Goal: Task Accomplishment & Management: Manage account settings

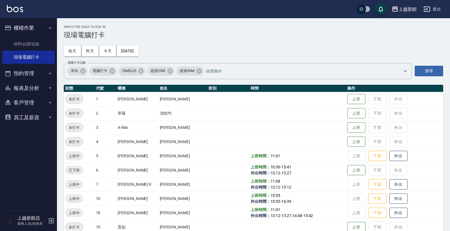
scroll to position [67, 0]
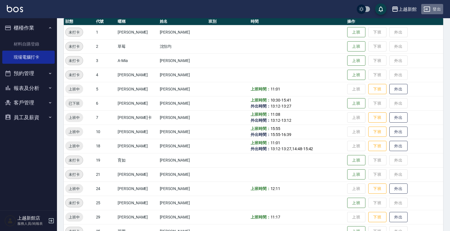
click at [434, 12] on button "登出" at bounding box center [432, 9] width 22 height 11
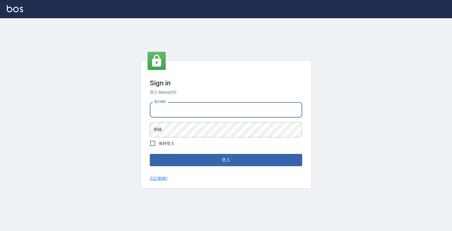
click at [282, 109] on input "電話號碼" at bounding box center [226, 109] width 152 height 15
click at [281, 110] on input "電話號碼" at bounding box center [226, 109] width 152 height 15
type input "0933303551"
click at [150, 154] on button "登入" at bounding box center [226, 160] width 152 height 12
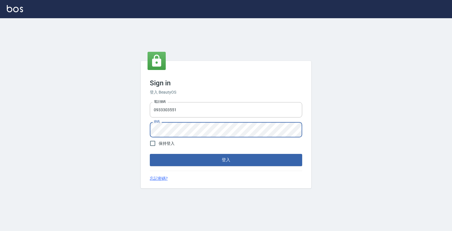
click at [150, 154] on button "登入" at bounding box center [226, 160] width 152 height 12
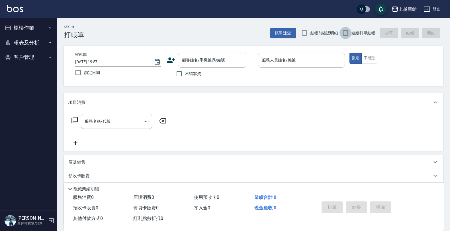
click at [345, 33] on input "連續打單結帳" at bounding box center [345, 33] width 12 height 12
checkbox input "true"
click at [32, 28] on button "櫃檯作業" at bounding box center [28, 27] width 52 height 15
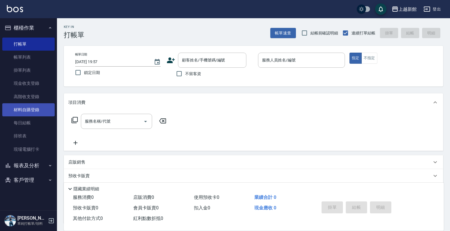
click at [32, 107] on link "材料自購登錄" at bounding box center [28, 109] width 52 height 13
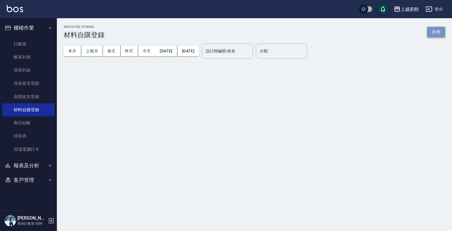
click at [439, 35] on button "新增" at bounding box center [436, 32] width 18 height 11
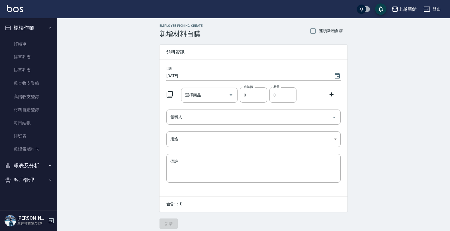
click at [170, 94] on icon at bounding box center [169, 94] width 7 height 7
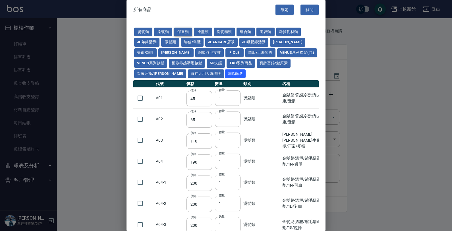
click at [187, 32] on button "保養類" at bounding box center [183, 32] width 18 height 9
type input "60"
type input "100"
type input "650"
type input "60"
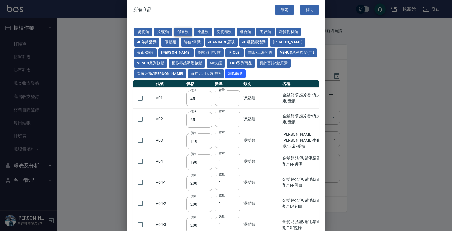
type input "150"
type input "190"
type input "175"
type input "200"
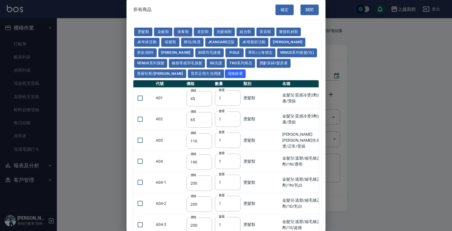
type input "1620"
type input "700"
type input "310"
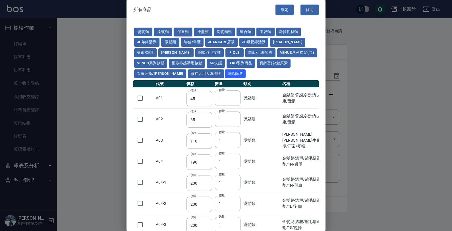
type input "1300"
type input "250"
type input "32"
type input "53"
type input "340"
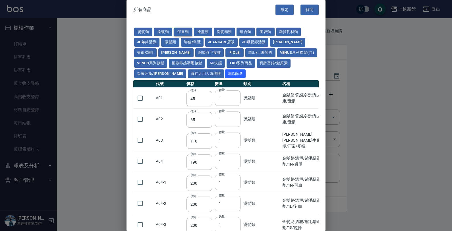
type input "340"
type input "53"
type input "438"
type input "1170"
type input "1300"
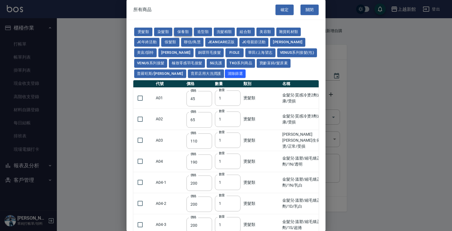
type input "150"
type input "53"
type input "70"
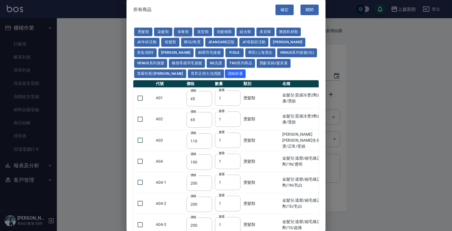
type input "1750"
type input "2100"
type input "1750"
type input "2100"
type input "1750"
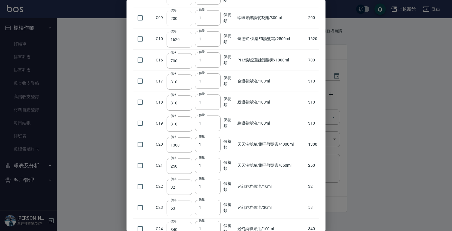
scroll to position [285, 0]
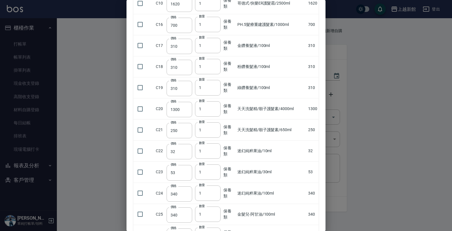
click at [94, 172] on div at bounding box center [226, 115] width 452 height 231
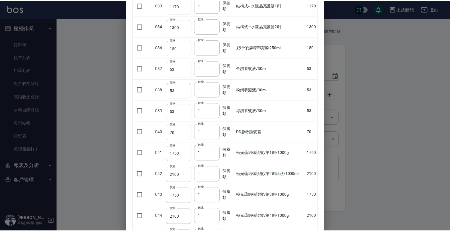
scroll to position [611, 0]
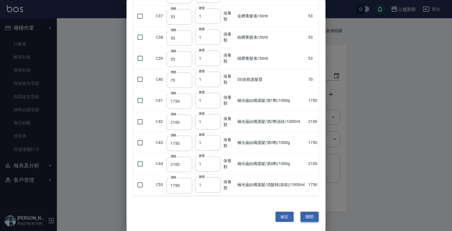
click at [306, 215] on button "關閉" at bounding box center [310, 217] width 18 height 11
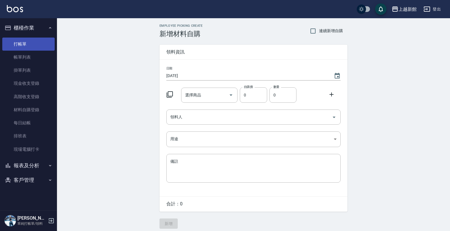
click at [27, 41] on link "打帳單" at bounding box center [28, 44] width 52 height 13
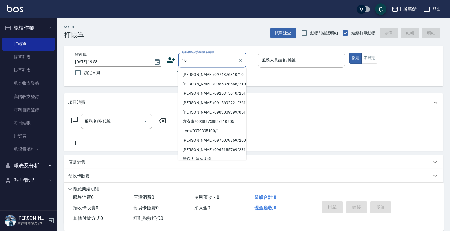
type input "[PERSON_NAME]/0974376310/10"
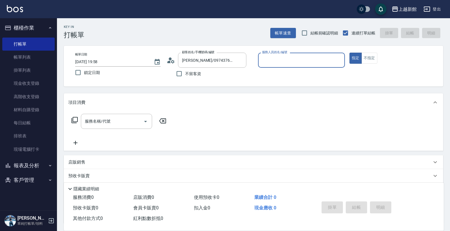
type input "[DEMOGRAPHIC_DATA]-10"
click at [349, 53] on button "指定" at bounding box center [355, 58] width 12 height 11
type button "true"
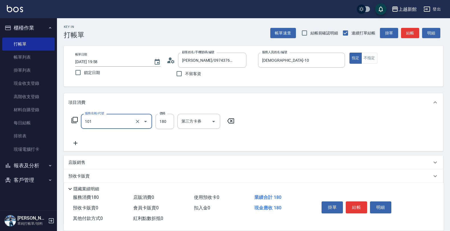
type input "洗髮250(101)"
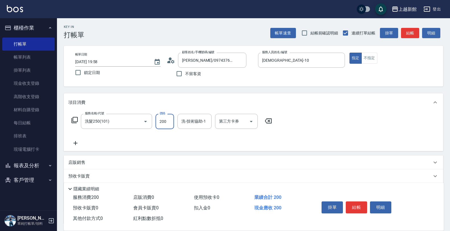
type input "200"
type input "[PERSON_NAME]-24"
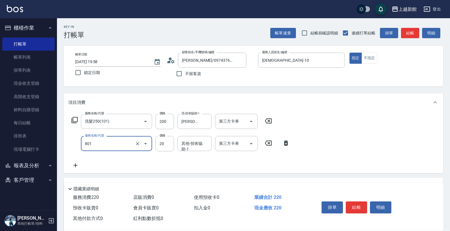
type input "潤絲(801)"
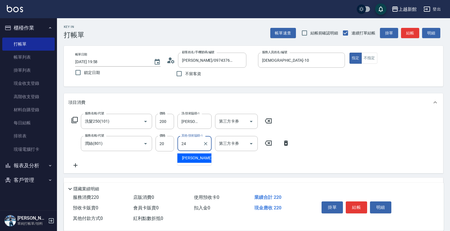
type input "[PERSON_NAME]-24"
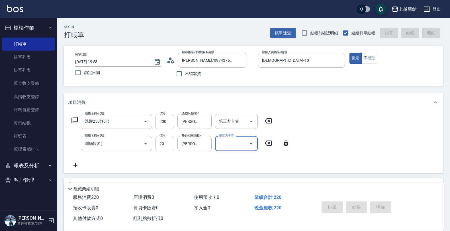
type input "[DATE] 19:59"
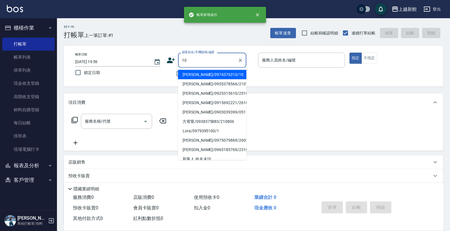
type input "[PERSON_NAME]/0974376310/10"
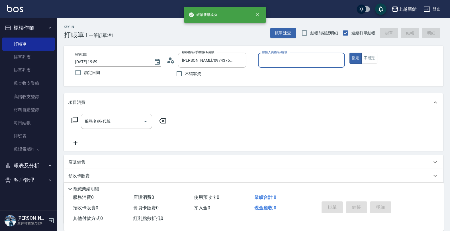
type input "[DEMOGRAPHIC_DATA]-10"
click at [349, 53] on button "指定" at bounding box center [355, 58] width 12 height 11
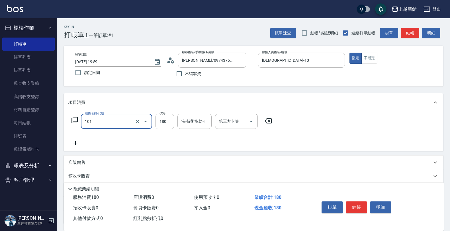
type input "洗髮250(101)"
type input "200"
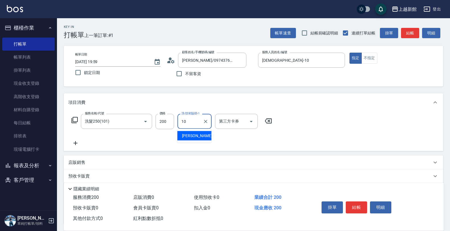
type input "[DEMOGRAPHIC_DATA]-10"
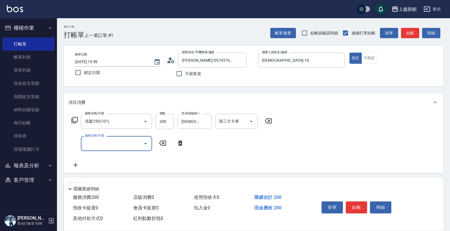
type input "2"
type input "潤絲(801)"
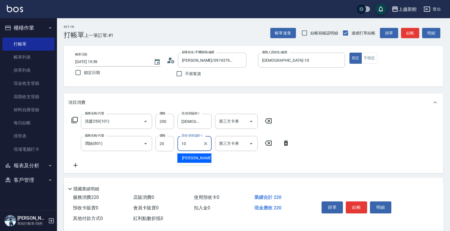
type input "[DEMOGRAPHIC_DATA]-10"
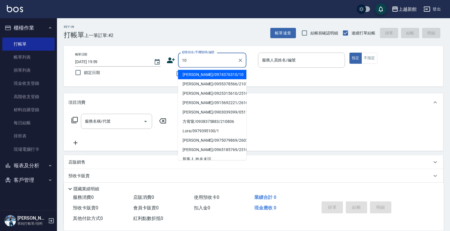
type input "[PERSON_NAME]/0974376310/10"
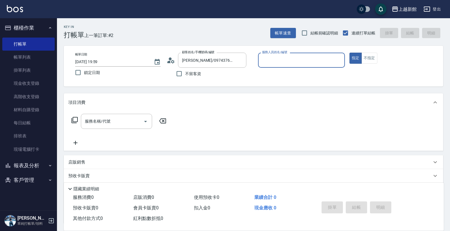
click at [349, 53] on button "指定" at bounding box center [355, 58] width 12 height 11
type input "[DEMOGRAPHIC_DATA]-10"
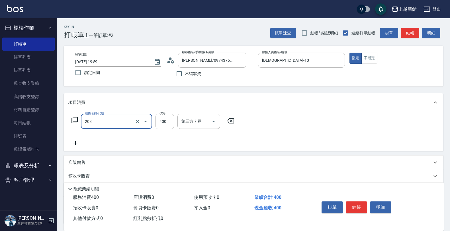
type input "指定單剪(203)"
type input "200"
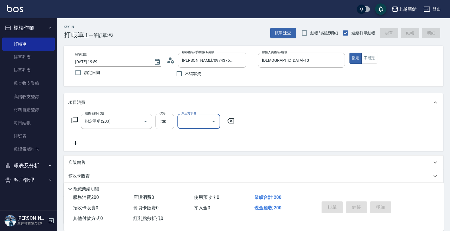
type input "[DATE] 20:00"
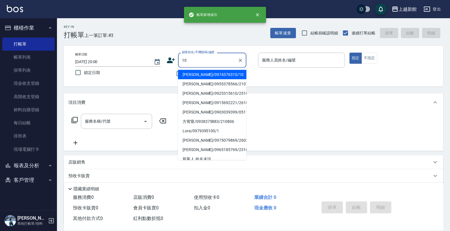
type input "[PERSON_NAME]/0974376310/10"
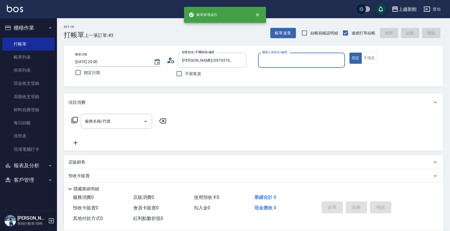
click at [349, 53] on button "指定" at bounding box center [355, 58] width 12 height 11
type input "[DEMOGRAPHIC_DATA]-10"
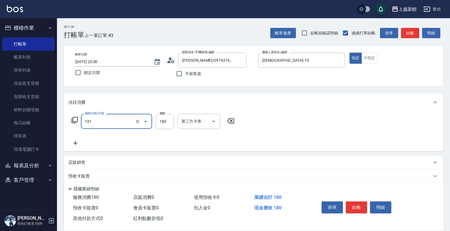
type input "洗髮250(101)"
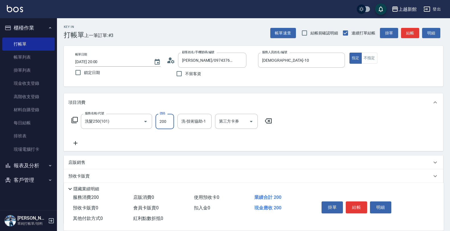
type input "200"
type input "[DEMOGRAPHIC_DATA]-10"
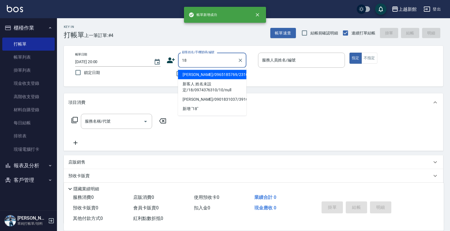
type input "[PERSON_NAME]/0965185769/231031"
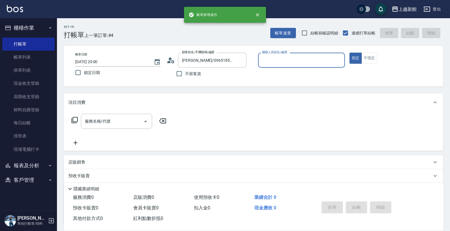
click at [349, 53] on button "指定" at bounding box center [355, 58] width 12 height 11
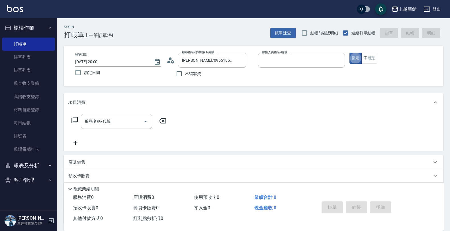
type input "宜珍-4"
type input "ksen/095165468/18"
type input "[PERSON_NAME]-18"
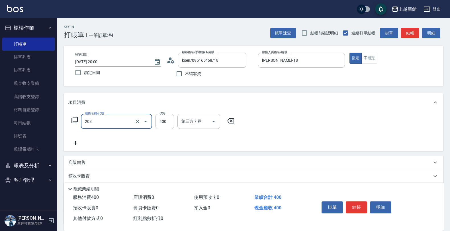
type input "指定單剪(203)"
type input "300"
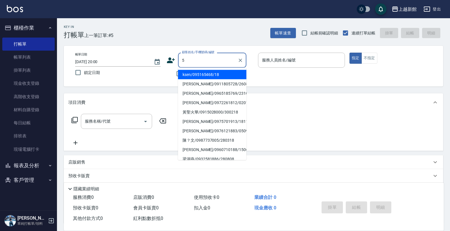
type input "ksen/095165468/18"
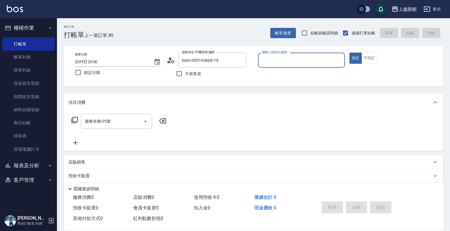
type input "[PERSON_NAME]-18"
type input "龍蝦/0903917638/5"
type input "旌瑛-5"
click at [349, 53] on button "指定" at bounding box center [355, 58] width 12 height 11
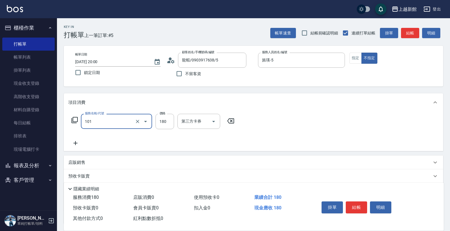
type input "洗髮250(101)"
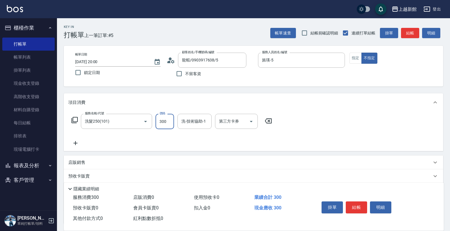
type input "300"
type input "[PERSON_NAME]-24"
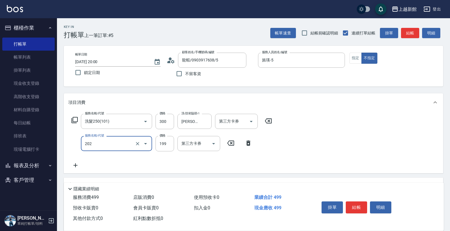
type input "不指定單剪(202)"
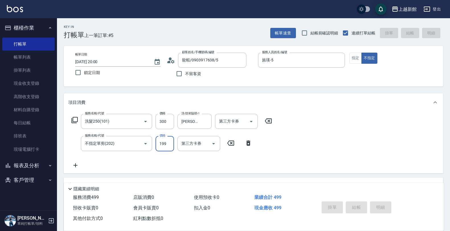
type input "[DATE] 20:01"
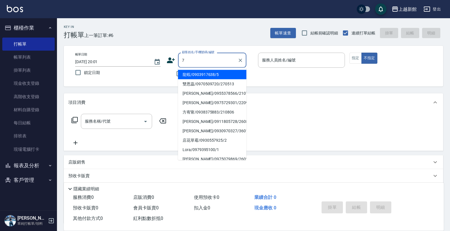
type input "龍蝦/0903917638/5"
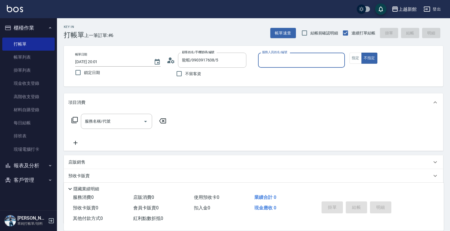
click at [361, 53] on button "不指定" at bounding box center [369, 58] width 16 height 11
type button "false"
type input "旌瑛-5"
type input "[PERSON_NAME]卡/77/7"
type input "[PERSON_NAME]卡-7"
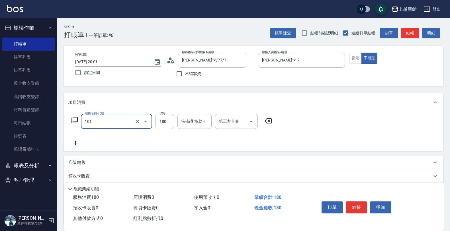
type input "洗髮250(101)"
type input "300"
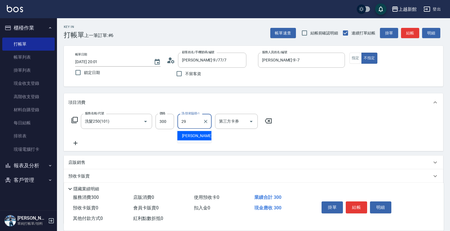
type input "[PERSON_NAME]-29"
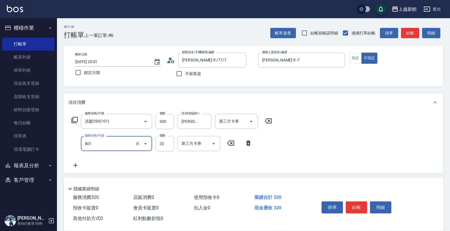
type input "潤絲(801)"
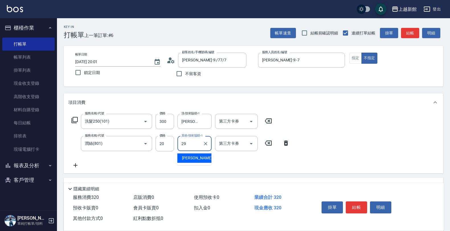
type input "[PERSON_NAME]-29"
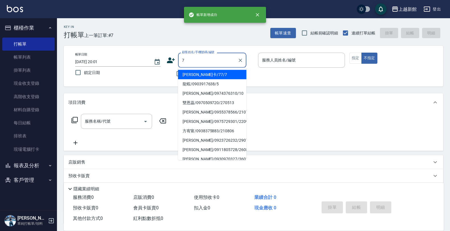
type input "[PERSON_NAME]卡/77/7"
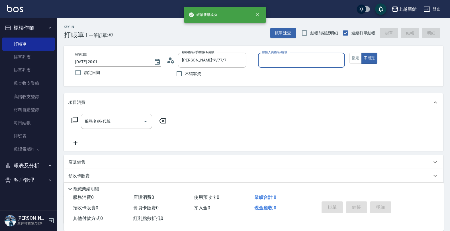
type input "[PERSON_NAME]卡-7"
click at [361, 53] on button "不指定" at bounding box center [369, 58] width 16 height 11
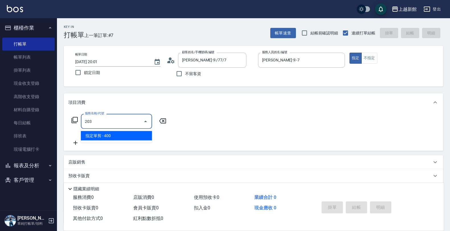
type input "指定單剪(203)"
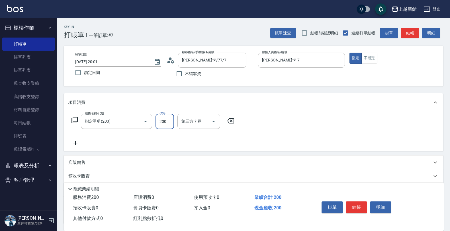
type input "200"
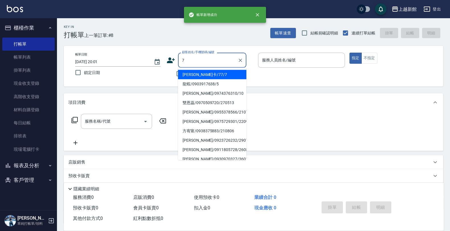
type input "[PERSON_NAME]卡/77/7"
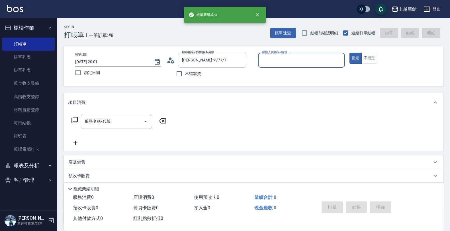
click at [349, 53] on button "指定" at bounding box center [355, 58] width 12 height 11
type input "[PERSON_NAME]卡-7"
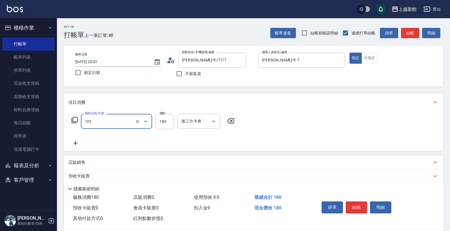
type input "洗髮250(101)"
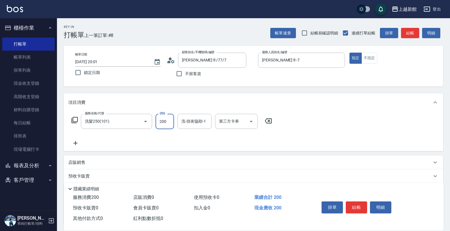
type input "200"
type input "[PERSON_NAME]-29"
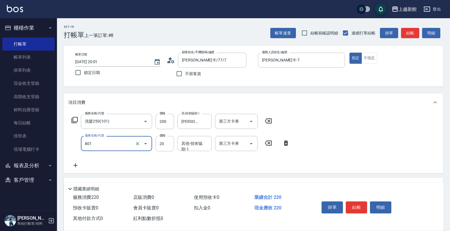
type input "潤絲(801)"
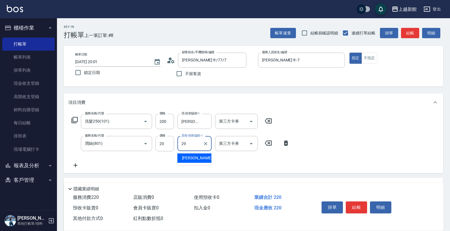
type input "[PERSON_NAME]-29"
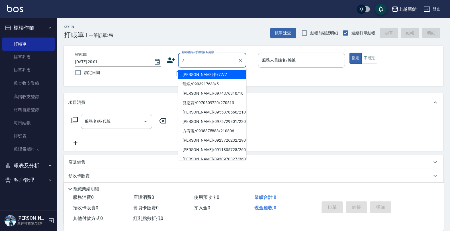
type input "[PERSON_NAME]卡/77/7"
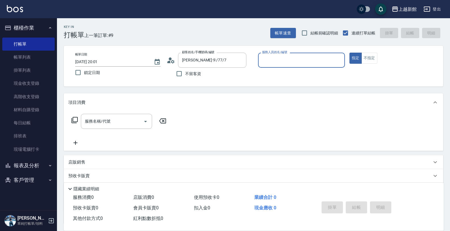
click at [349, 53] on button "指定" at bounding box center [355, 58] width 12 height 11
type input "[PERSON_NAME]卡-7"
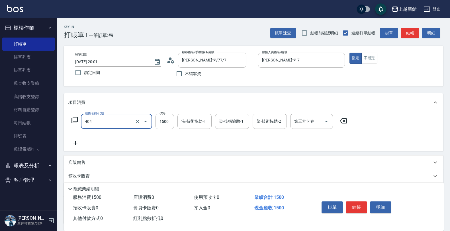
type input "設計染髮(404)"
type input "6000"
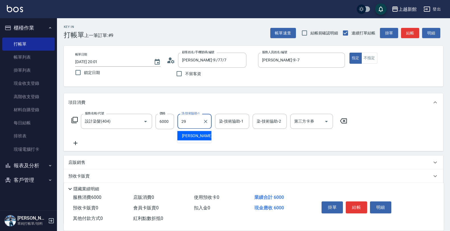
type input "[PERSON_NAME]-29"
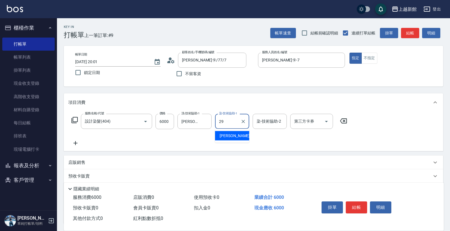
type input "[PERSON_NAME]-29"
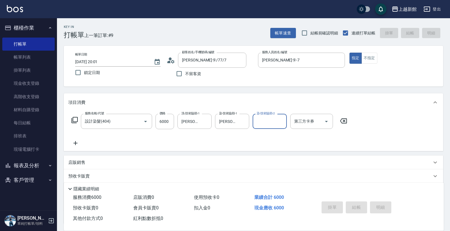
type input "[DATE] 20:02"
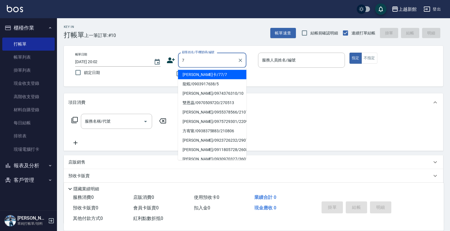
type input "[PERSON_NAME]卡/77/7"
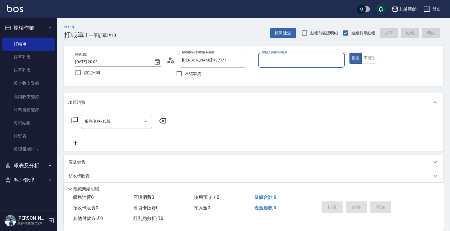
type input "[PERSON_NAME]卡-7"
click at [349, 53] on button "指定" at bounding box center [355, 58] width 12 height 11
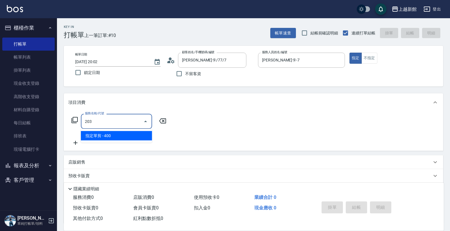
type input "指定單剪(203)"
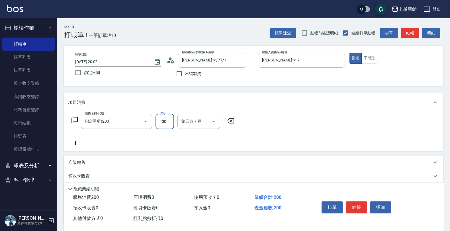
type input "200"
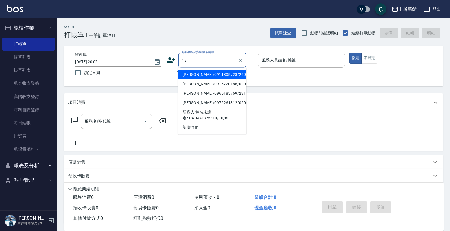
type input "[PERSON_NAME]/0911805728/260813"
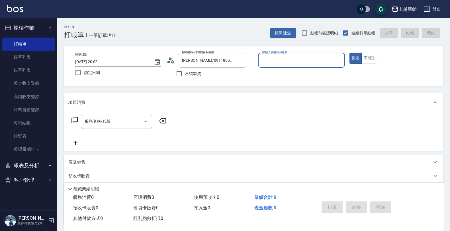
type input "[PERSON_NAME]-1"
type input "ksen/095165468/18"
type input "[PERSON_NAME]-18"
click at [349, 53] on button "指定" at bounding box center [355, 58] width 12 height 11
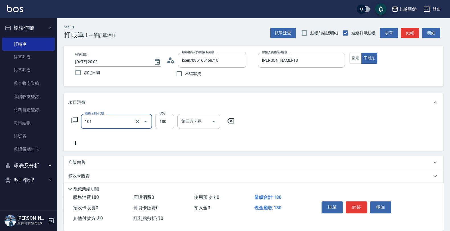
type input "洗髮250(101)"
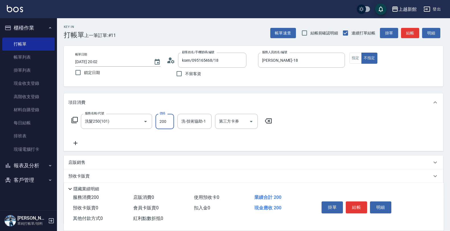
type input "200"
type input "[PERSON_NAME]-24"
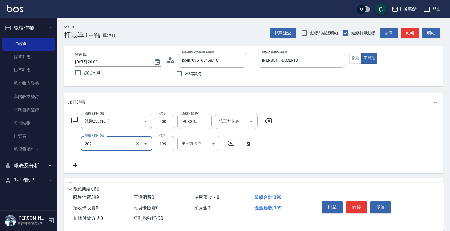
type input "不指定單剪(202)"
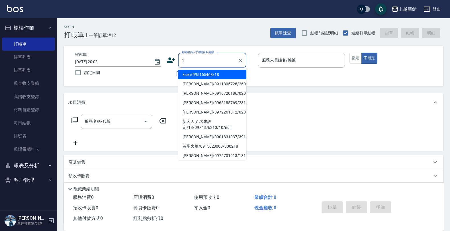
type input "ksen/095165468/18"
click at [361, 53] on button "不指定" at bounding box center [369, 58] width 16 height 11
type input "[PERSON_NAME]-18"
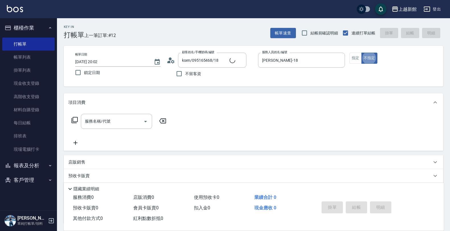
type input "Lora/0979395100/1"
type input "[PERSON_NAME]-1"
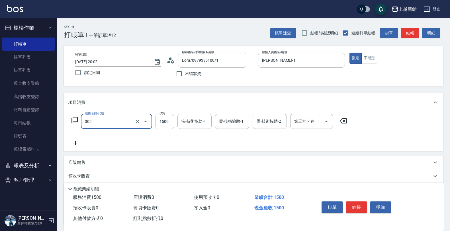
type input "設計燙髮(302)"
type input "3000"
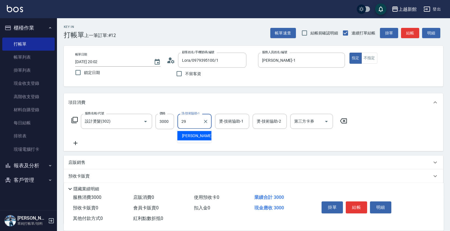
type input "[PERSON_NAME]-29"
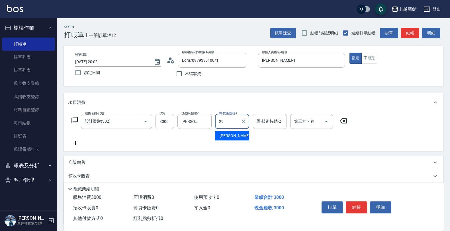
type input "[PERSON_NAME]-29"
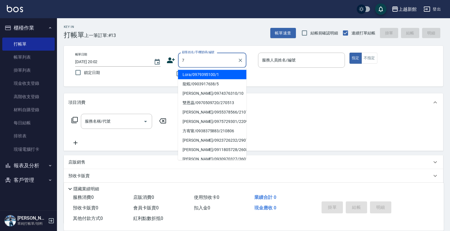
type input "Lora/0979395100/1"
click at [349, 53] on button "指定" at bounding box center [355, 58] width 12 height 11
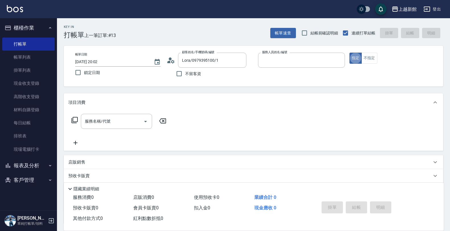
type input "[PERSON_NAME]-1"
type input "[PERSON_NAME]卡/77/7"
type input "[PERSON_NAME]卡-7"
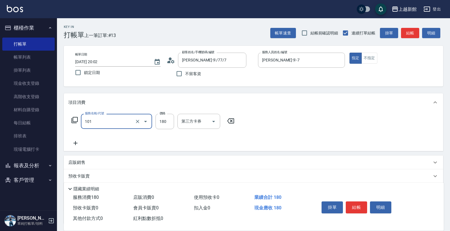
type input "洗髮250(101)"
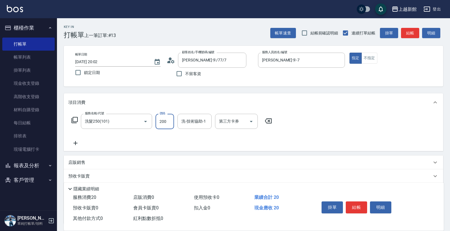
type input "200"
type input "[PERSON_NAME]-29"
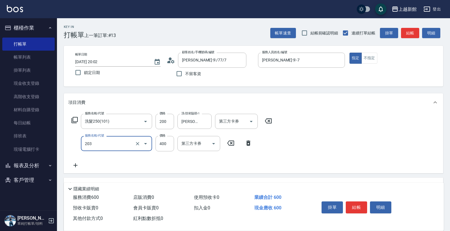
type input "指定單剪(203)"
type input "200"
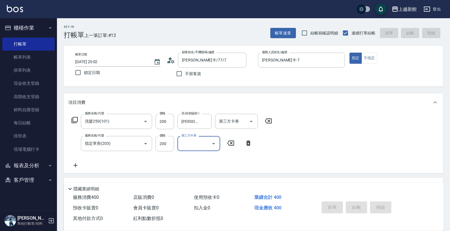
type input "[DATE] 20:03"
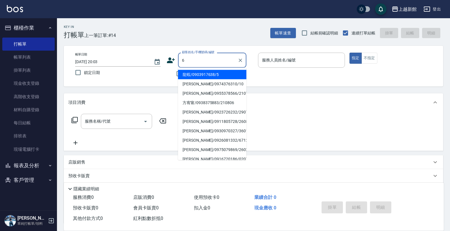
type input "龍蝦/0903917638/5"
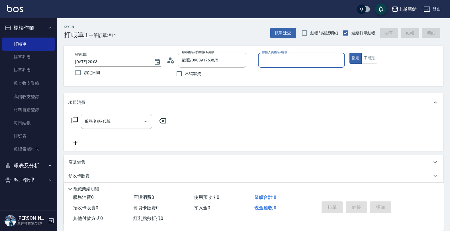
click at [349, 53] on button "指定" at bounding box center [355, 58] width 12 height 11
type input "旌瑛-5"
type input "[PERSON_NAME]/6_[PERSON_NAME]/6"
type input "[PERSON_NAME]-6"
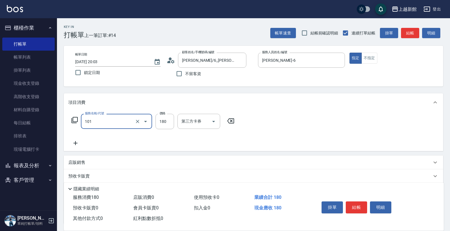
type input "洗髮250(101)"
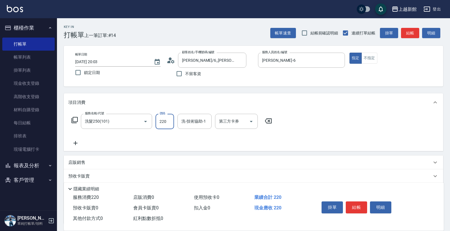
type input "220"
type input "[PERSON_NAME]-24"
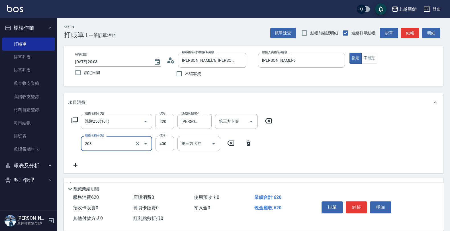
type input "指定單剪(203)"
type input "200"
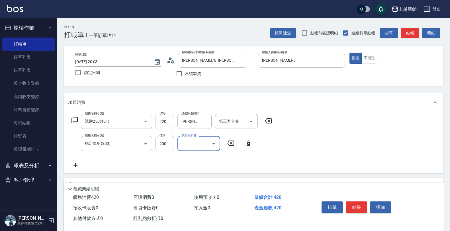
click at [168, 122] on input "220" at bounding box center [164, 121] width 18 height 15
type input "200"
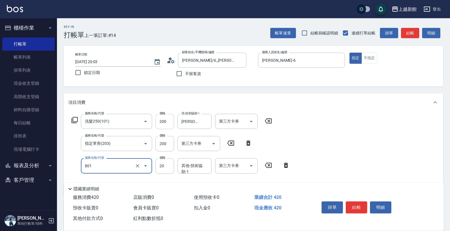
type input "潤絲(801)"
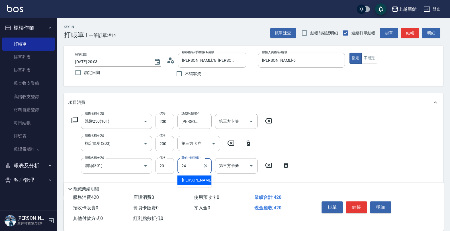
type input "[PERSON_NAME]-24"
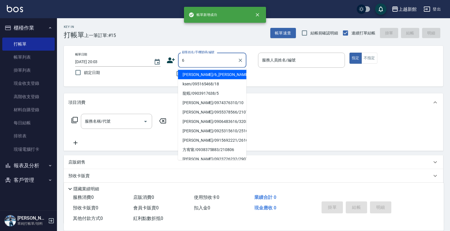
type input "[PERSON_NAME]/6_[PERSON_NAME]/6"
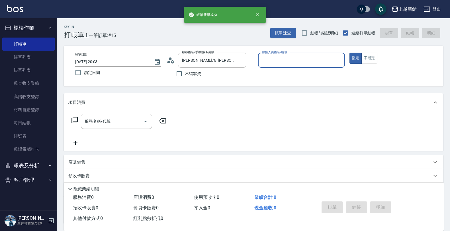
click at [349, 53] on button "指定" at bounding box center [355, 58] width 12 height 11
type input "[PERSON_NAME]-6"
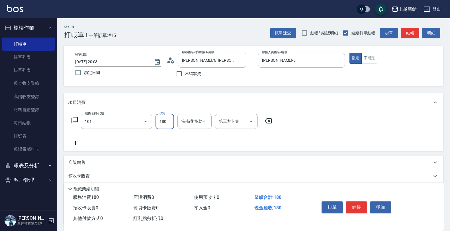
type input "洗髮250(101)"
type input "500"
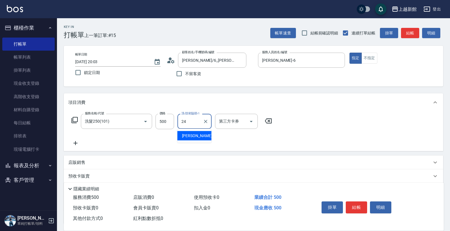
type input "[PERSON_NAME]-24"
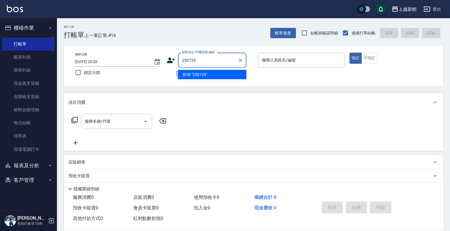
click at [349, 53] on button "指定" at bounding box center [355, 58] width 12 height 11
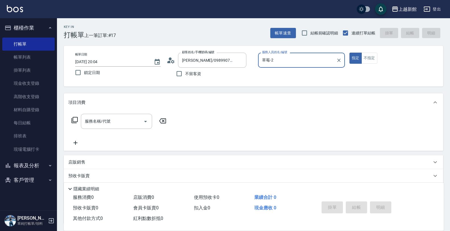
click at [349, 53] on button "指定" at bounding box center [355, 58] width 12 height 11
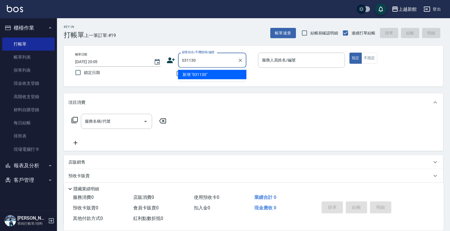
click at [349, 53] on button "指定" at bounding box center [355, 58] width 12 height 11
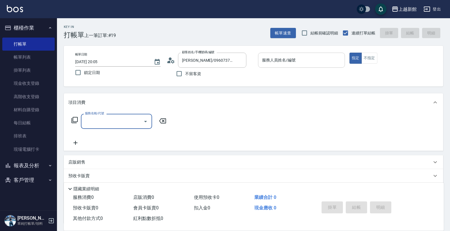
click at [282, 57] on div "服務人員姓名/編號 服務人員姓名/編號" at bounding box center [301, 60] width 87 height 15
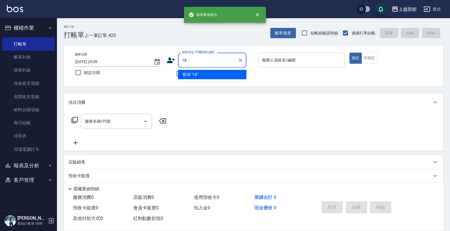
click at [349, 53] on button "指定" at bounding box center [355, 58] width 12 height 11
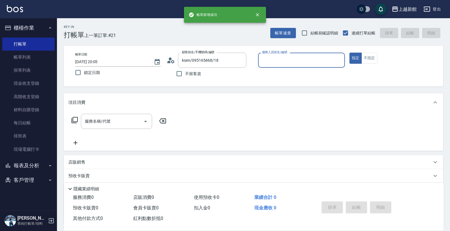
click at [349, 53] on button "指定" at bounding box center [355, 58] width 12 height 11
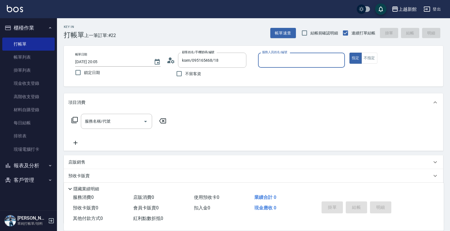
click at [349, 53] on button "指定" at bounding box center [355, 58] width 12 height 11
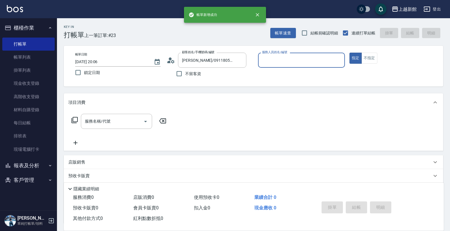
click at [349, 53] on button "指定" at bounding box center [355, 58] width 12 height 11
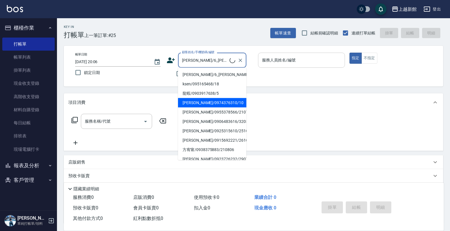
click at [349, 53] on button "指定" at bounding box center [355, 58] width 12 height 11
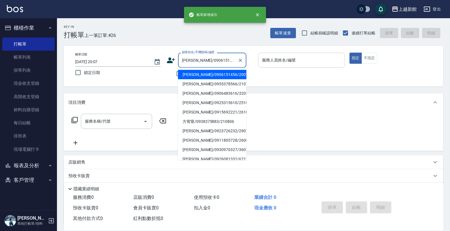
click at [349, 53] on button "指定" at bounding box center [355, 58] width 12 height 11
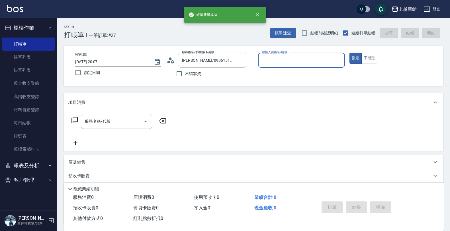
click at [349, 53] on button "指定" at bounding box center [355, 58] width 12 height 11
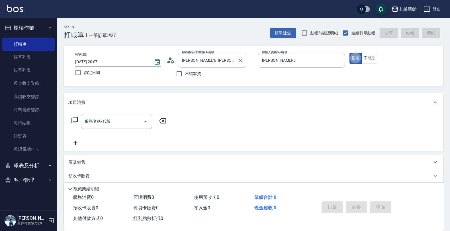
click at [241, 61] on icon "Clear" at bounding box center [240, 60] width 6 height 6
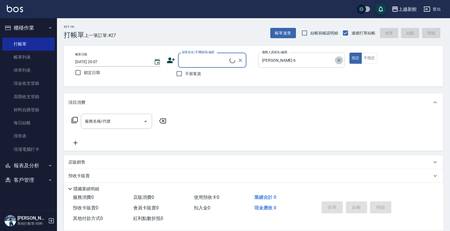
click at [338, 61] on icon "Clear" at bounding box center [338, 60] width 3 height 3
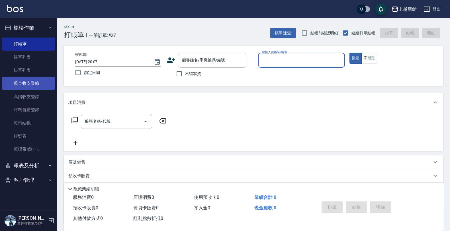
scroll to position [47, 0]
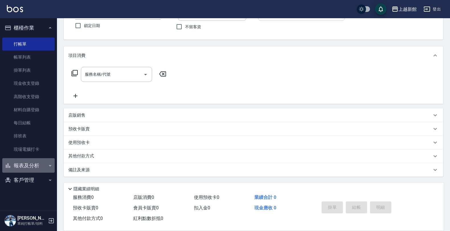
click at [47, 165] on button "報表及分析" at bounding box center [28, 165] width 52 height 15
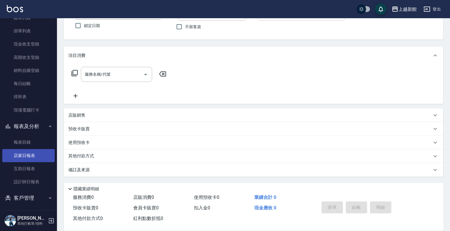
scroll to position [41, 0]
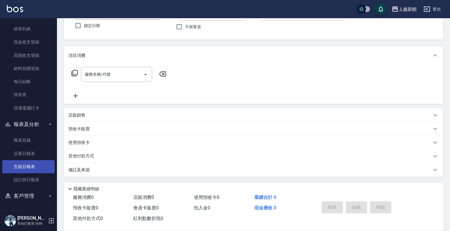
click at [34, 167] on link "互助日報表" at bounding box center [28, 166] width 52 height 13
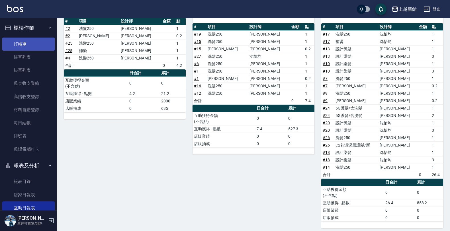
click at [39, 46] on link "打帳單" at bounding box center [28, 44] width 52 height 13
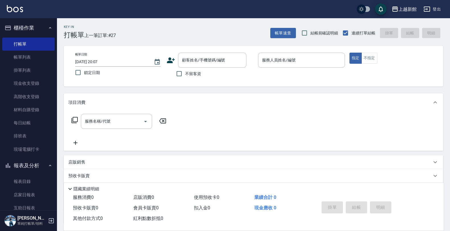
click at [168, 62] on icon at bounding box center [171, 60] width 8 height 6
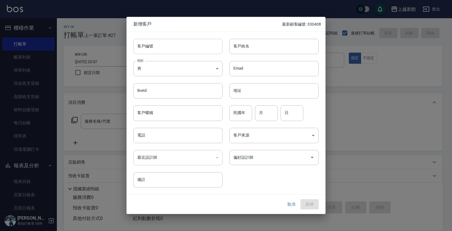
click at [182, 50] on input "客戶編號" at bounding box center [177, 46] width 89 height 15
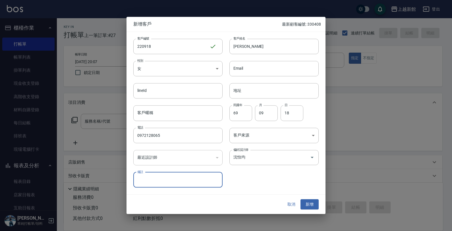
click at [301, 199] on button "新增" at bounding box center [310, 204] width 18 height 11
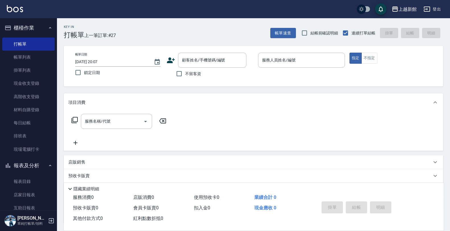
click at [170, 62] on icon at bounding box center [171, 60] width 8 height 6
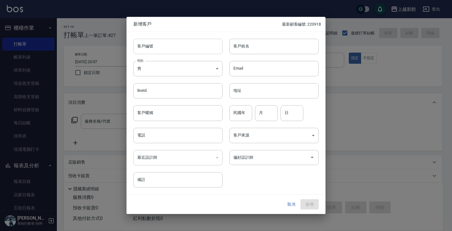
click at [188, 45] on input "客戶編號" at bounding box center [177, 46] width 89 height 15
click at [312, 201] on button "新增" at bounding box center [310, 204] width 18 height 11
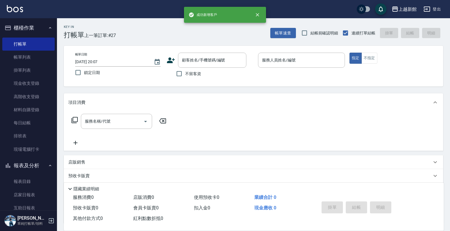
click at [168, 58] on icon at bounding box center [170, 60] width 9 height 9
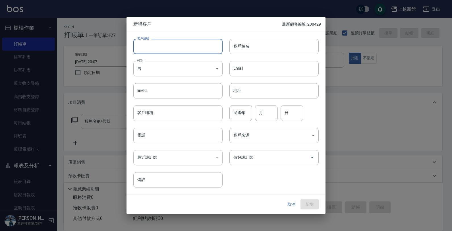
click at [174, 42] on input "客戶編號" at bounding box center [177, 46] width 89 height 15
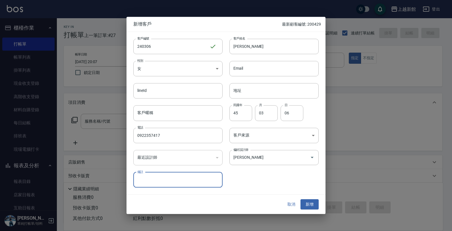
click at [301, 199] on button "新增" at bounding box center [310, 204] width 18 height 11
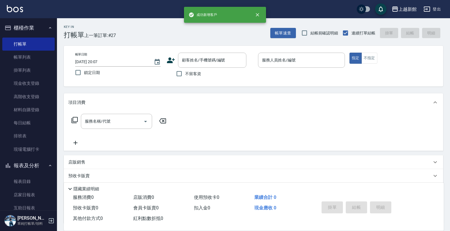
click at [174, 63] on icon at bounding box center [170, 60] width 9 height 9
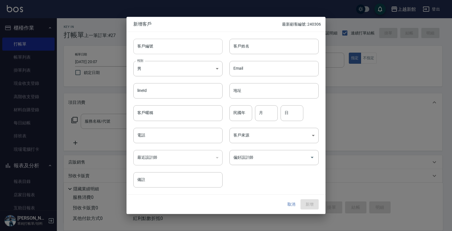
click at [176, 49] on input "客戶編號" at bounding box center [177, 46] width 89 height 15
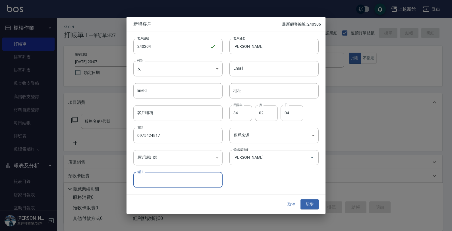
click at [301, 199] on button "新增" at bounding box center [310, 204] width 18 height 11
click at [295, 204] on button "取消" at bounding box center [292, 204] width 18 height 11
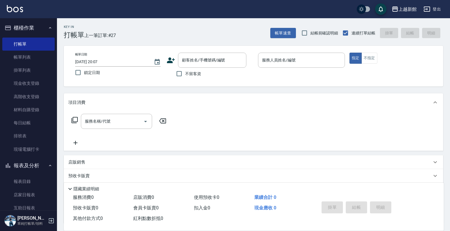
click at [169, 58] on icon at bounding box center [171, 60] width 8 height 6
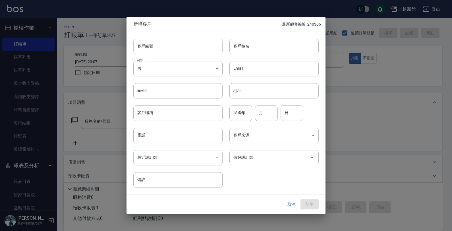
click at [161, 48] on input "客戶編號" at bounding box center [177, 46] width 89 height 15
click at [301, 199] on button "新增" at bounding box center [310, 204] width 18 height 11
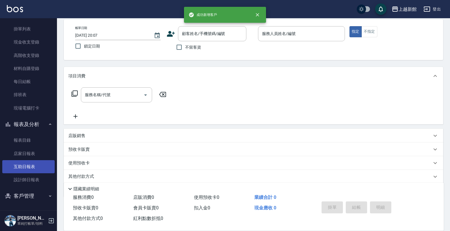
scroll to position [47, 0]
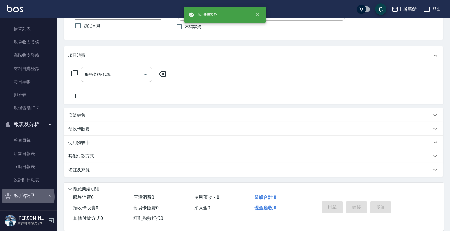
click at [28, 197] on button "客戶管理" at bounding box center [28, 196] width 52 height 15
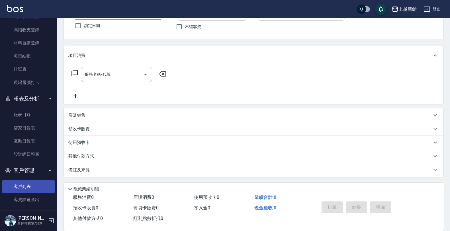
scroll to position [72, 0]
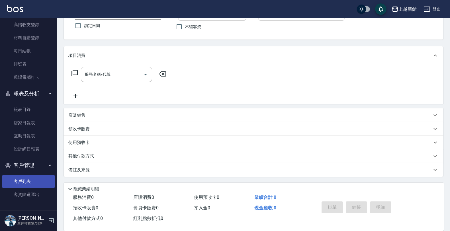
click at [37, 181] on link "客戶列表" at bounding box center [28, 181] width 52 height 13
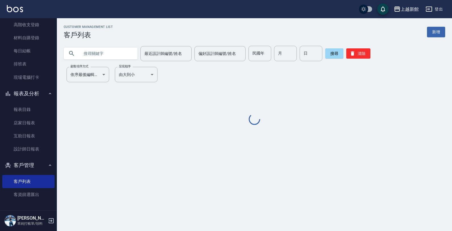
click at [120, 55] on input "text" at bounding box center [106, 53] width 53 height 15
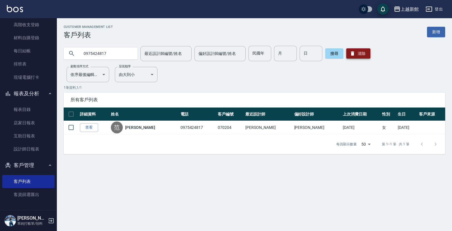
click at [355, 56] on button "清除" at bounding box center [359, 53] width 24 height 10
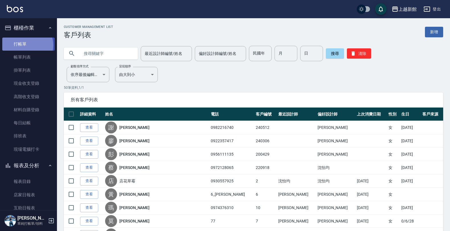
click at [26, 46] on link "打帳單" at bounding box center [28, 44] width 52 height 13
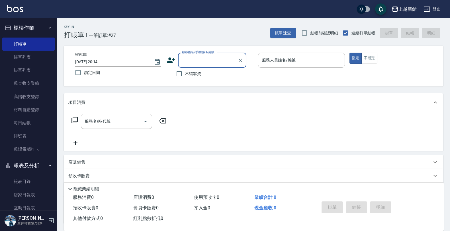
click at [168, 60] on icon at bounding box center [170, 60] width 9 height 9
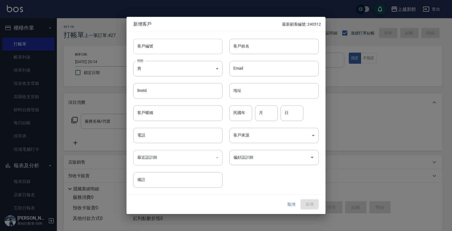
click at [190, 53] on input "客戶編號" at bounding box center [177, 46] width 89 height 15
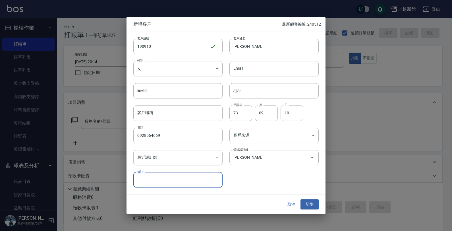
click at [301, 199] on button "新增" at bounding box center [310, 204] width 18 height 11
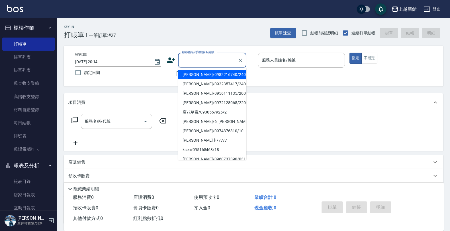
click at [200, 62] on input "顧客姓名/手機號碼/編號" at bounding box center [207, 60] width 55 height 10
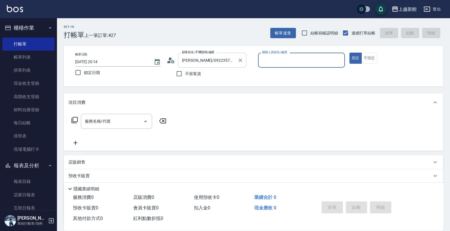
click at [349, 53] on button "指定" at bounding box center [355, 58] width 12 height 11
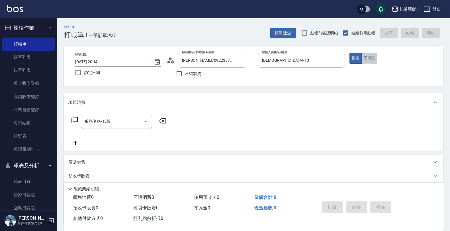
click at [369, 56] on button "不指定" at bounding box center [369, 58] width 16 height 11
click at [131, 117] on input "服務名稱/代號" at bounding box center [111, 121] width 57 height 10
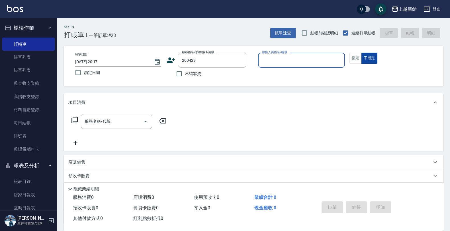
click at [361, 53] on button "不指定" at bounding box center [369, 58] width 16 height 11
click at [349, 53] on button "指定" at bounding box center [355, 58] width 12 height 11
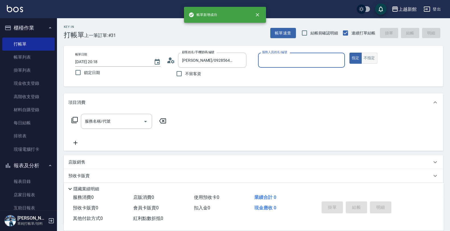
click at [349, 53] on button "指定" at bounding box center [355, 58] width 12 height 11
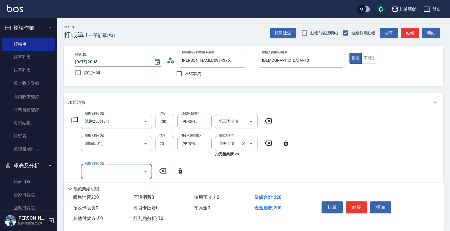
click at [244, 144] on icon "Clear" at bounding box center [243, 144] width 6 height 6
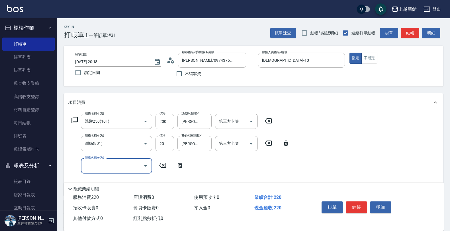
click at [128, 169] on input "服務名稱/代號" at bounding box center [111, 166] width 57 height 10
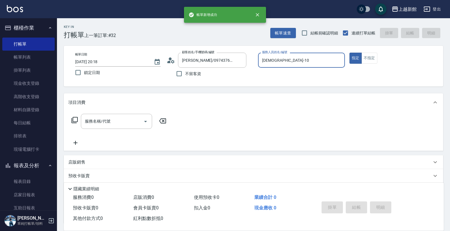
click at [349, 53] on button "指定" at bounding box center [355, 58] width 12 height 11
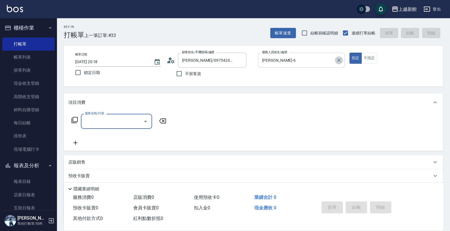
click at [337, 59] on icon "Clear" at bounding box center [339, 60] width 6 height 6
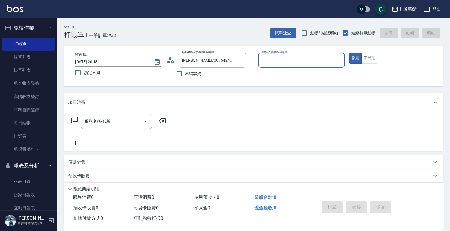
click at [315, 59] on input "服務人員姓名/編號" at bounding box center [301, 60] width 82 height 10
click at [349, 53] on button "指定" at bounding box center [355, 58] width 12 height 11
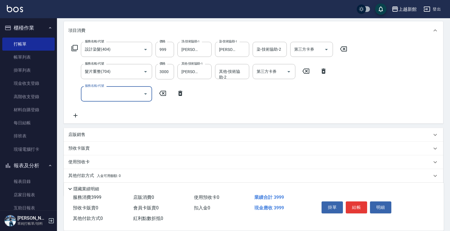
scroll to position [91, 0]
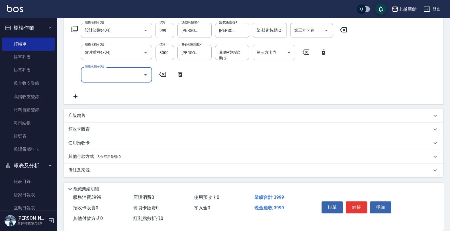
click at [139, 109] on div "店販銷售" at bounding box center [253, 116] width 379 height 14
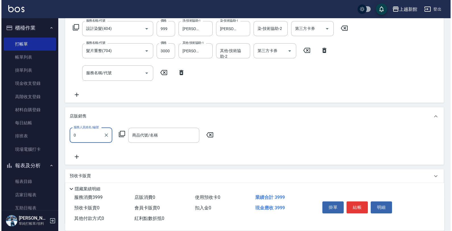
scroll to position [107, 0]
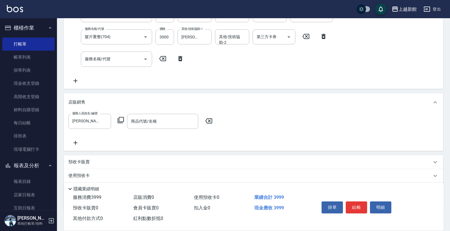
click at [120, 119] on icon at bounding box center [120, 120] width 7 height 7
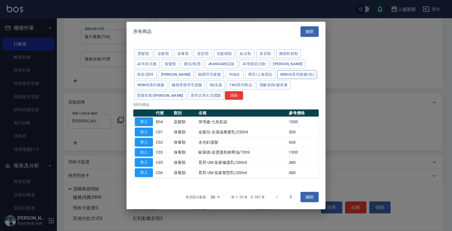
click at [277, 72] on button "Venus系列接髮(包)" at bounding box center [297, 74] width 40 height 9
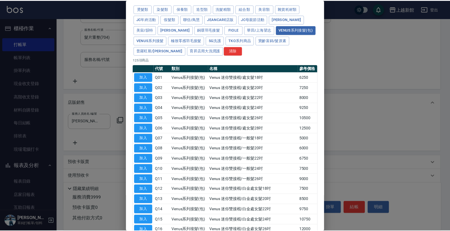
scroll to position [36, 0]
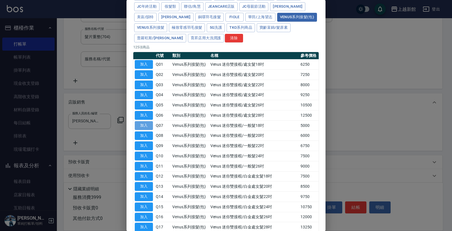
click at [147, 126] on button "加入" at bounding box center [144, 125] width 18 height 9
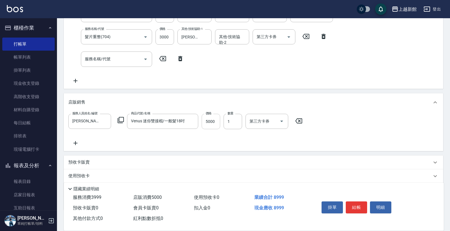
click at [208, 126] on input "5000" at bounding box center [210, 121] width 18 height 15
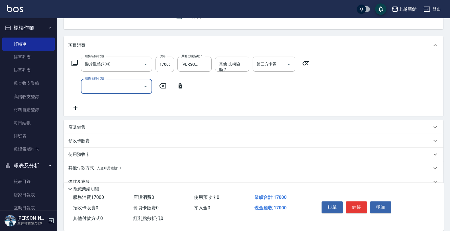
scroll to position [69, 0]
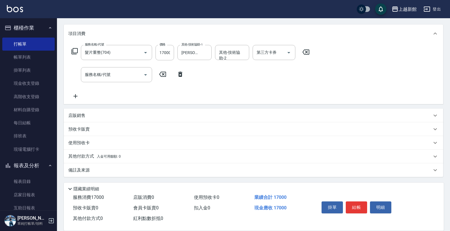
click at [105, 112] on div "店販銷售" at bounding box center [253, 116] width 379 height 14
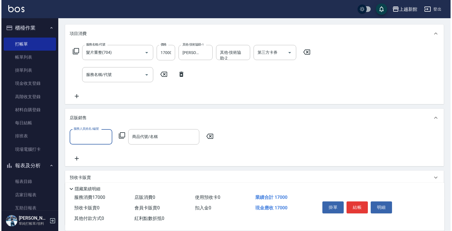
scroll to position [0, 0]
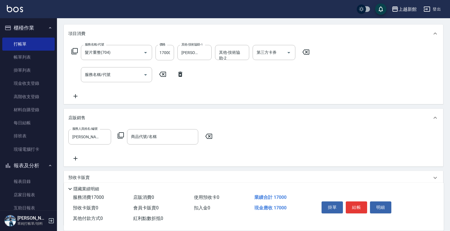
click at [123, 135] on icon at bounding box center [120, 135] width 7 height 7
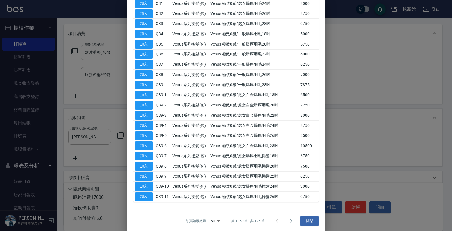
scroll to position [407, 0]
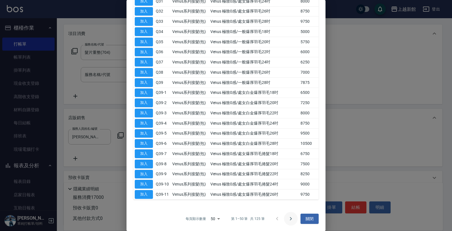
click at [289, 216] on icon "Go to next page" at bounding box center [291, 218] width 7 height 7
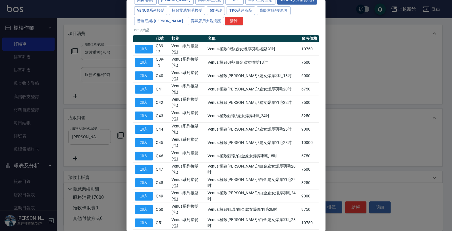
scroll to position [20, 0]
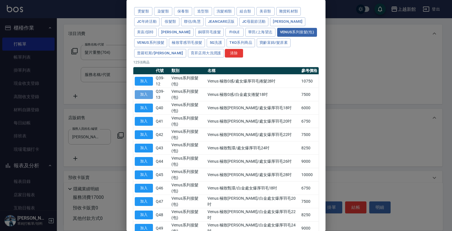
click at [151, 91] on button "加入" at bounding box center [144, 94] width 18 height 9
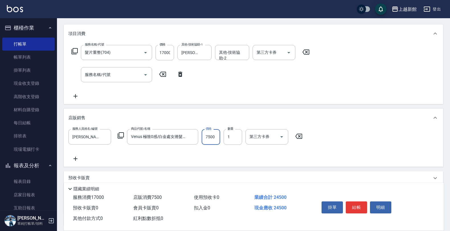
drag, startPoint x: 216, startPoint y: 135, endPoint x: 230, endPoint y: 140, distance: 15.7
click at [215, 135] on input "7500" at bounding box center [210, 136] width 18 height 15
click at [120, 135] on icon at bounding box center [120, 135] width 7 height 7
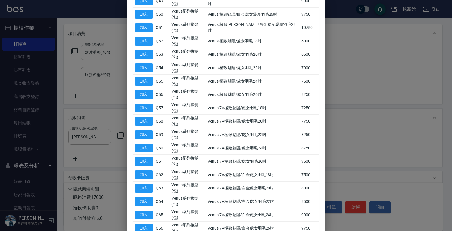
scroll to position [305, 0]
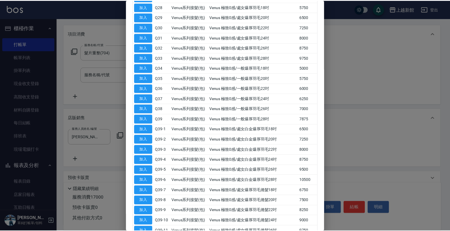
scroll to position [407, 0]
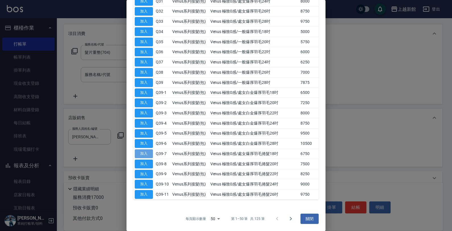
click at [145, 152] on button "加入" at bounding box center [144, 153] width 18 height 9
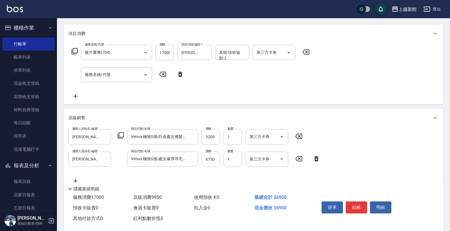
click at [218, 163] on input "6750" at bounding box center [210, 159] width 18 height 15
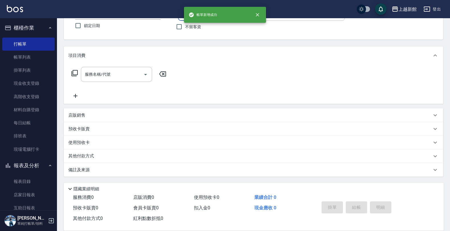
scroll to position [0, 0]
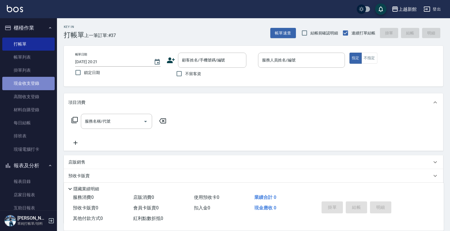
click at [32, 83] on link "現金收支登錄" at bounding box center [28, 83] width 52 height 13
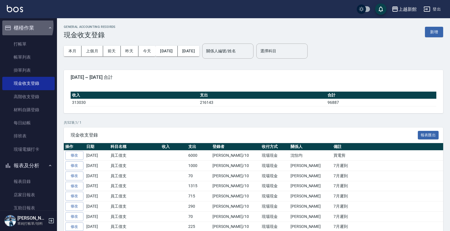
click at [17, 26] on button "櫃檯作業" at bounding box center [28, 27] width 52 height 15
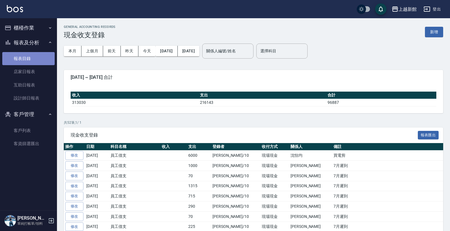
click at [27, 57] on link "報表目錄" at bounding box center [28, 58] width 52 height 13
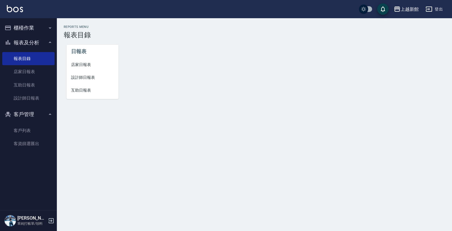
click at [77, 63] on span "店家日報表" at bounding box center [92, 65] width 43 height 6
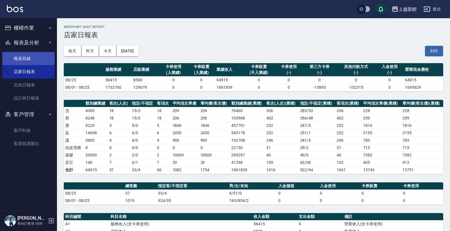
click at [24, 61] on link "報表目錄" at bounding box center [28, 58] width 52 height 13
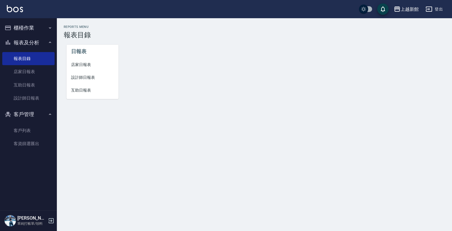
click at [87, 75] on span "設計師日報表" at bounding box center [92, 78] width 43 height 6
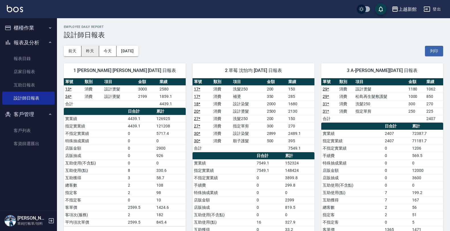
click at [87, 50] on button "昨天" at bounding box center [90, 51] width 18 height 11
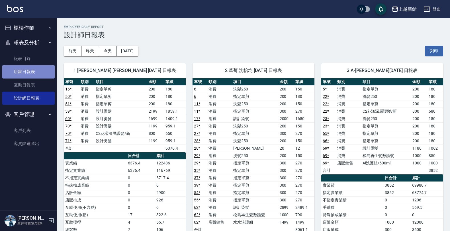
click at [23, 73] on link "店家日報表" at bounding box center [28, 71] width 52 height 13
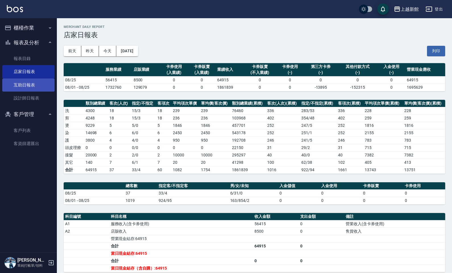
click at [46, 83] on link "互助日報表" at bounding box center [28, 85] width 52 height 13
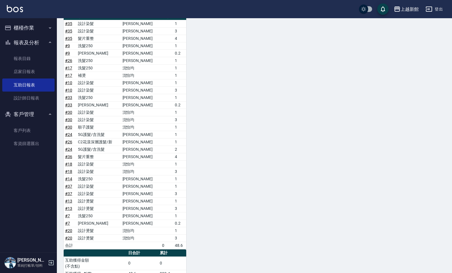
scroll to position [379, 0]
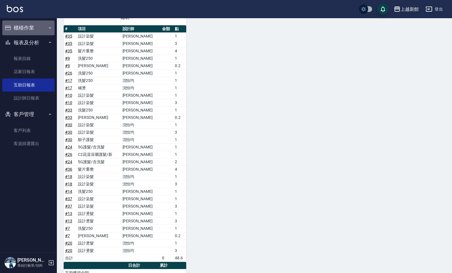
click at [44, 28] on button "櫃檯作業" at bounding box center [28, 27] width 52 height 15
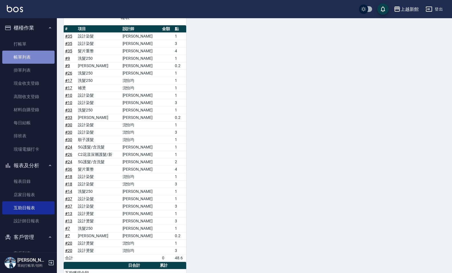
click at [36, 56] on link "帳單列表" at bounding box center [28, 57] width 52 height 13
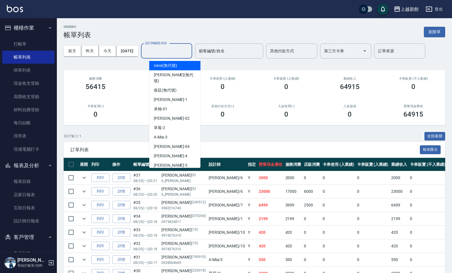
click at [174, 50] on input "設計師編號/姓名" at bounding box center [167, 51] width 46 height 10
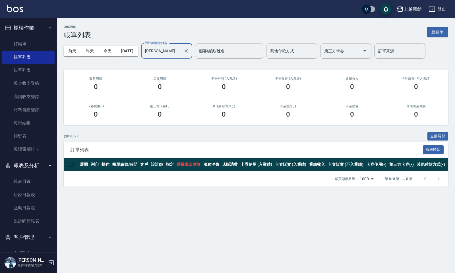
click at [188, 51] on icon "Clear" at bounding box center [186, 50] width 3 height 3
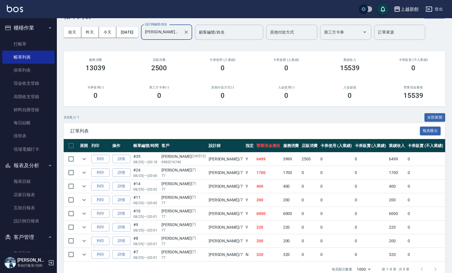
scroll to position [36, 0]
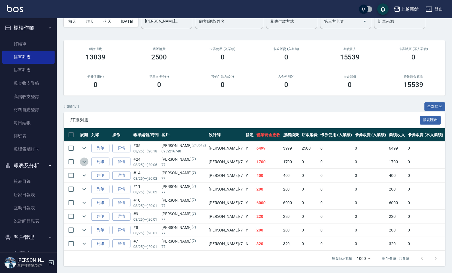
click at [84, 158] on icon "expand row" at bounding box center [84, 161] width 7 height 7
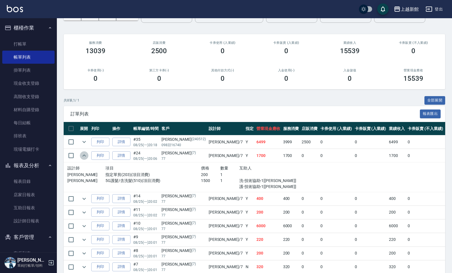
drag, startPoint x: 84, startPoint y: 154, endPoint x: 57, endPoint y: 142, distance: 29.7
click at [84, 154] on icon "expand row" at bounding box center [84, 155] width 7 height 7
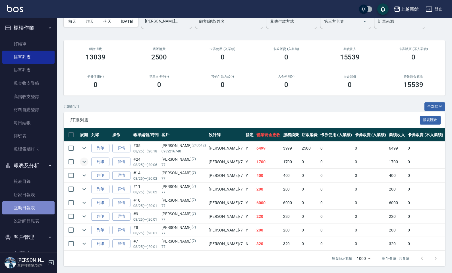
click at [29, 213] on link "互助日報表" at bounding box center [28, 207] width 52 height 13
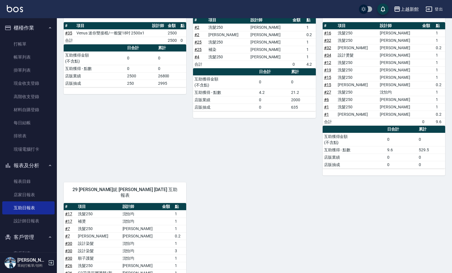
scroll to position [107, 0]
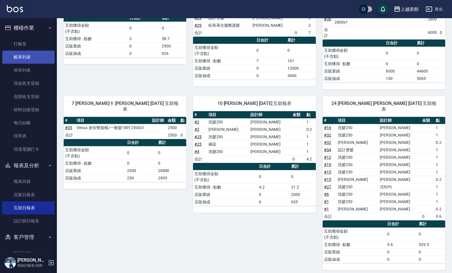
click at [13, 57] on link "帳單列表" at bounding box center [28, 57] width 52 height 13
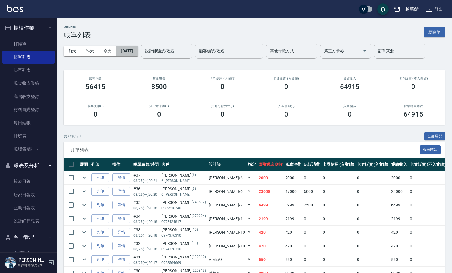
click at [120, 50] on button "[DATE]" at bounding box center [127, 51] width 22 height 11
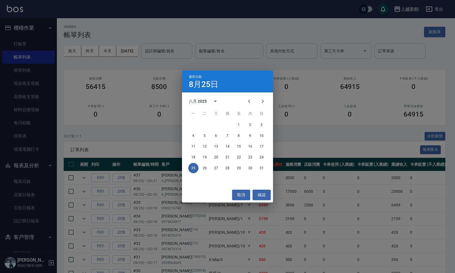
click at [165, 55] on div "選擇日期 8月25日 八月 2025 一 二 三 四 五 六 日 1 2 3 4 5 6 7 8 9 10 11 12 13 14 15 16 17 18 1…" at bounding box center [227, 136] width 455 height 273
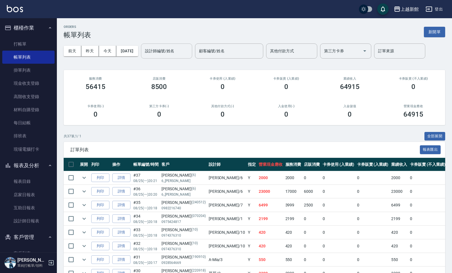
click at [162, 50] on input "設計師編號/姓名" at bounding box center [167, 51] width 46 height 10
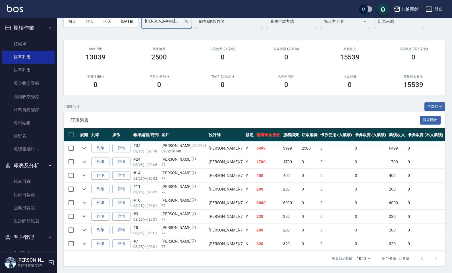
scroll to position [36, 0]
click at [86, 158] on icon "expand row" at bounding box center [84, 161] width 7 height 7
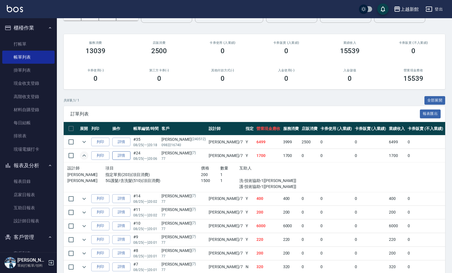
click at [119, 157] on link "詳情" at bounding box center [121, 155] width 18 height 9
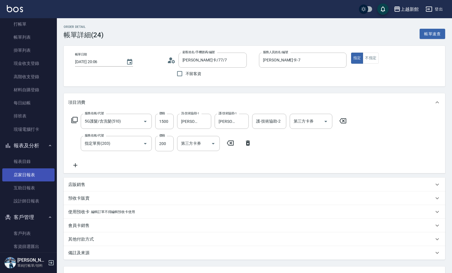
scroll to position [30, 0]
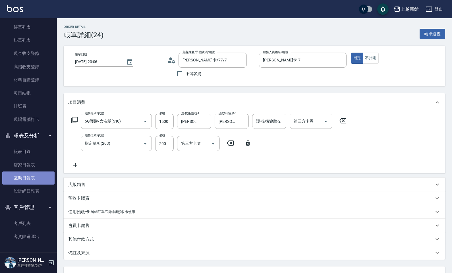
click at [33, 179] on link "互助日報表" at bounding box center [28, 178] width 52 height 13
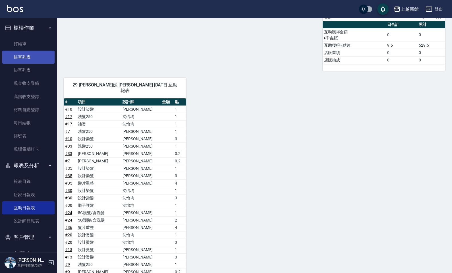
scroll to position [285, 0]
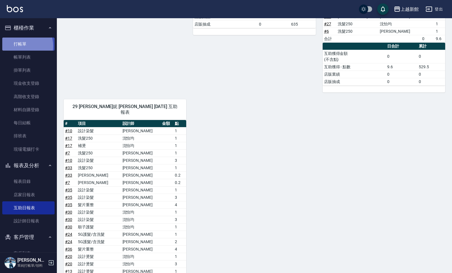
click at [20, 46] on link "打帳單" at bounding box center [28, 44] width 52 height 13
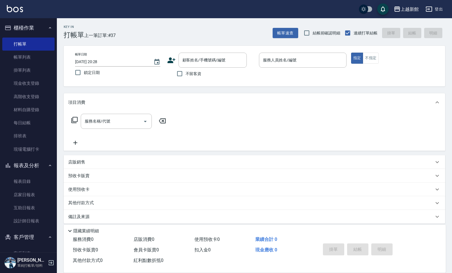
click at [173, 61] on icon at bounding box center [171, 60] width 9 height 9
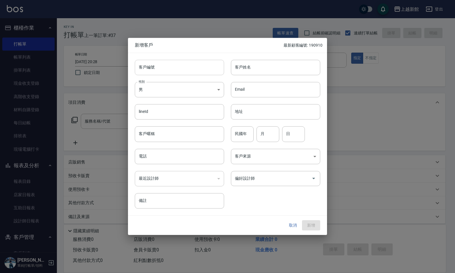
click at [172, 65] on input "客戶編號" at bounding box center [179, 67] width 89 height 15
click at [302, 220] on button "新增" at bounding box center [311, 225] width 18 height 11
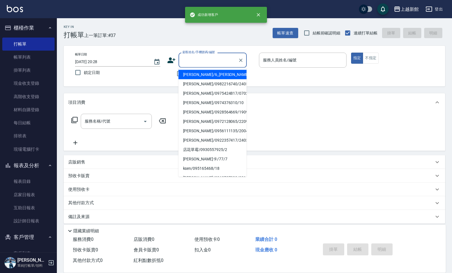
click at [224, 61] on input "顧客姓名/手機號碼/編號" at bounding box center [208, 60] width 55 height 10
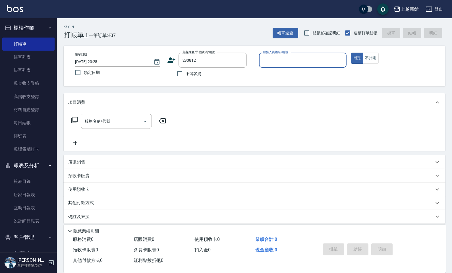
click at [351, 53] on button "指定" at bounding box center [357, 58] width 12 height 11
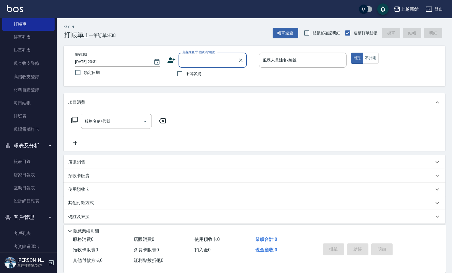
scroll to position [30, 0]
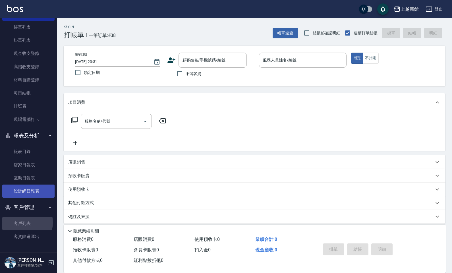
drag, startPoint x: 23, startPoint y: 221, endPoint x: 6, endPoint y: 187, distance: 38.2
click at [23, 221] on link "客戶列表" at bounding box center [28, 223] width 52 height 13
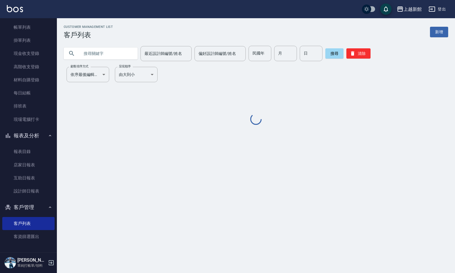
click at [102, 51] on input "text" at bounding box center [106, 53] width 53 height 15
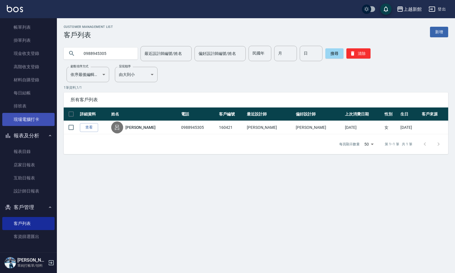
click at [26, 117] on link "現場電腦打卡" at bounding box center [28, 119] width 52 height 13
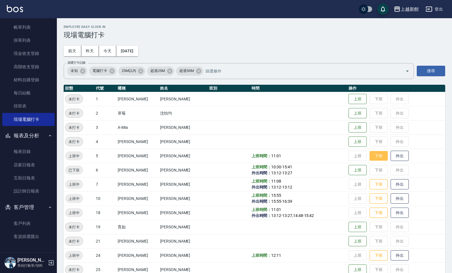
click at [372, 157] on button "下班" at bounding box center [379, 156] width 18 height 10
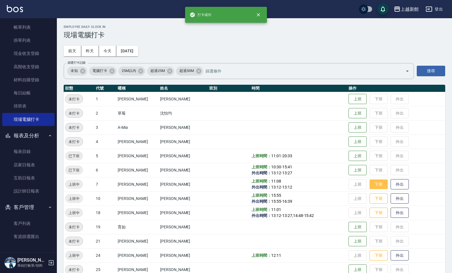
click at [380, 186] on button "下班" at bounding box center [379, 185] width 18 height 10
click at [380, 201] on button "下班" at bounding box center [379, 199] width 18 height 10
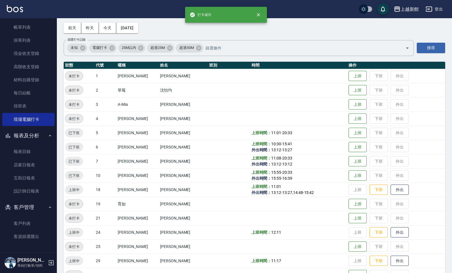
scroll to position [36, 0]
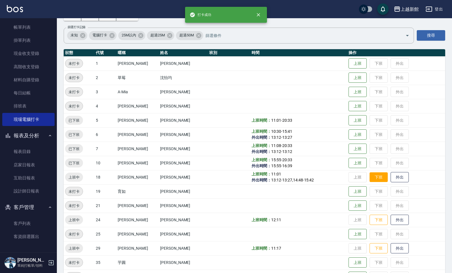
click at [373, 178] on button "下班" at bounding box center [379, 177] width 18 height 10
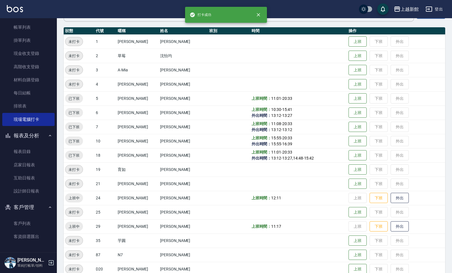
scroll to position [96, 0]
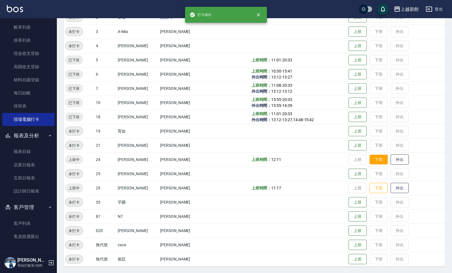
click at [374, 161] on button "下班" at bounding box center [379, 160] width 18 height 10
click at [376, 191] on button "下班" at bounding box center [379, 188] width 18 height 10
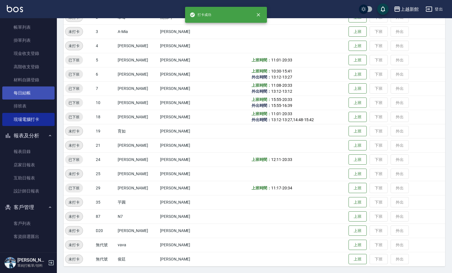
scroll to position [0, 0]
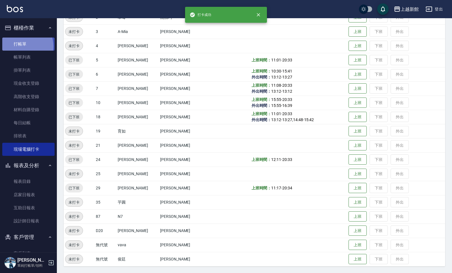
click at [21, 47] on link "打帳單" at bounding box center [28, 44] width 52 height 13
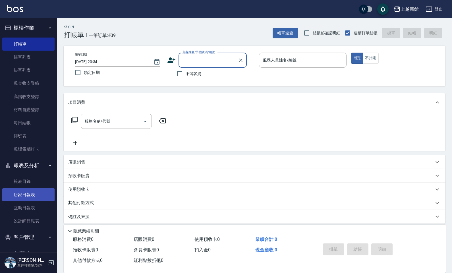
click at [33, 194] on link "店家日報表" at bounding box center [28, 194] width 52 height 13
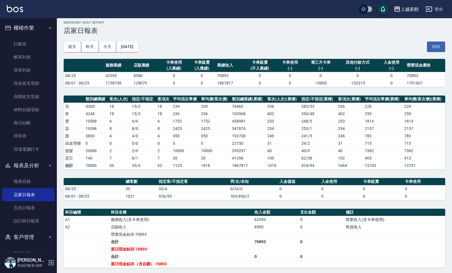
scroll to position [5, 0]
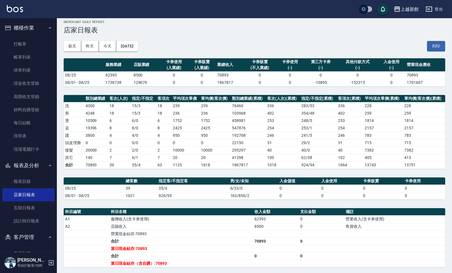
click at [404, 138] on td "783" at bounding box center [424, 135] width 42 height 7
click at [24, 208] on link "互助日報表" at bounding box center [28, 207] width 52 height 13
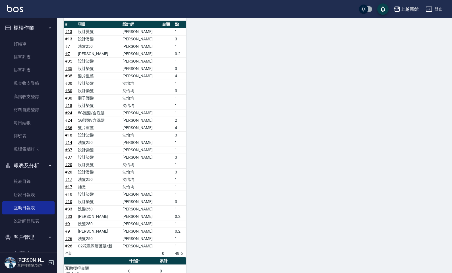
scroll to position [436, 0]
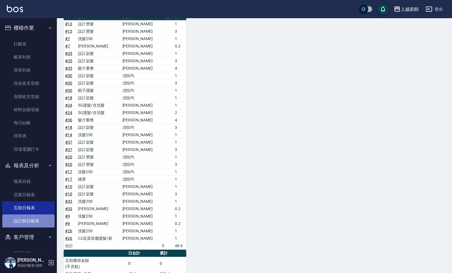
click at [47, 217] on link "設計師日報表" at bounding box center [28, 221] width 52 height 13
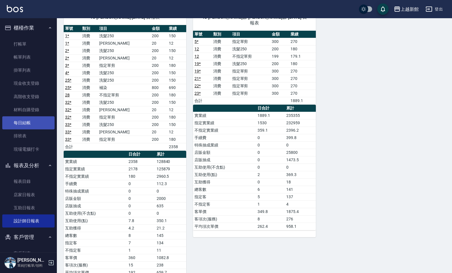
scroll to position [464, 0]
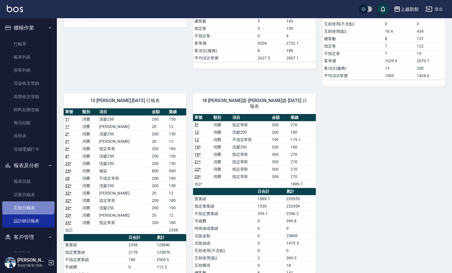
click at [28, 203] on link "互助日報表" at bounding box center [28, 207] width 52 height 13
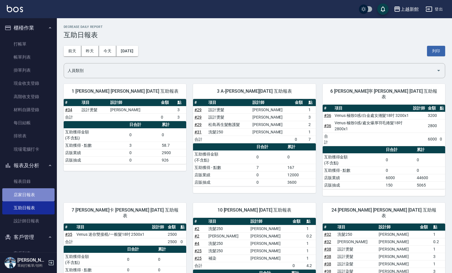
click at [50, 194] on link "店家日報表" at bounding box center [28, 194] width 52 height 13
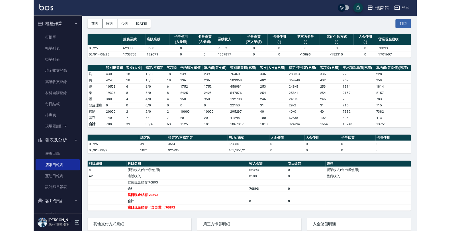
scroll to position [36, 0]
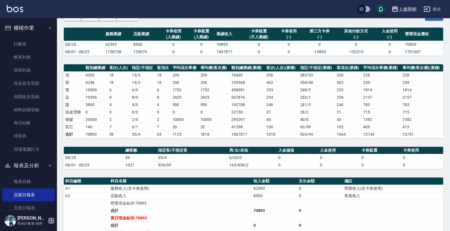
click at [53, 220] on icon "button" at bounding box center [51, 220] width 7 height 7
